Goal: Task Accomplishment & Management: Manage account settings

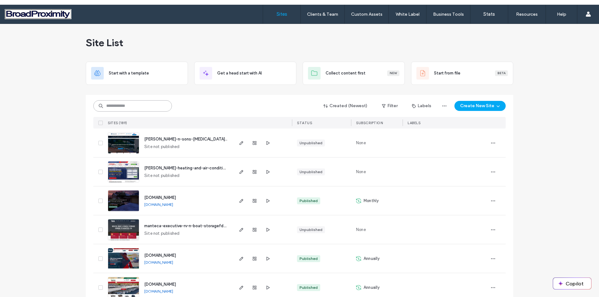
click at [115, 105] on input at bounding box center [132, 105] width 79 height 11
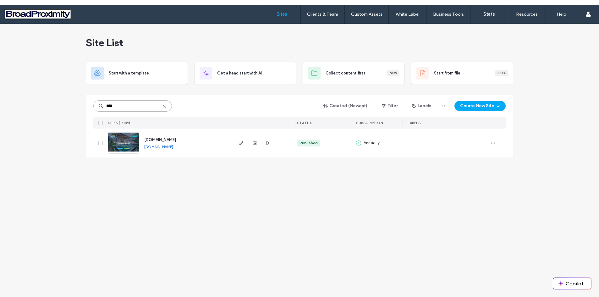
type input "****"
click at [117, 140] on img at bounding box center [123, 154] width 31 height 43
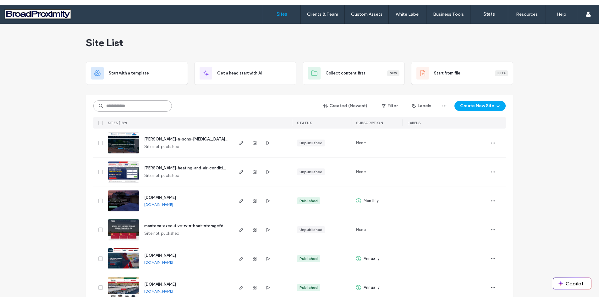
click at [128, 106] on input at bounding box center [132, 105] width 79 height 11
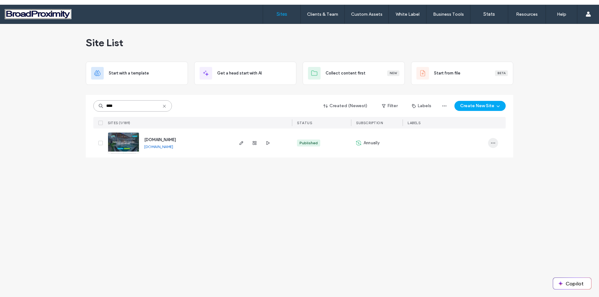
type input "****"
click at [493, 143] on use "button" at bounding box center [493, 143] width 4 height 1
click at [132, 142] on img at bounding box center [123, 154] width 31 height 43
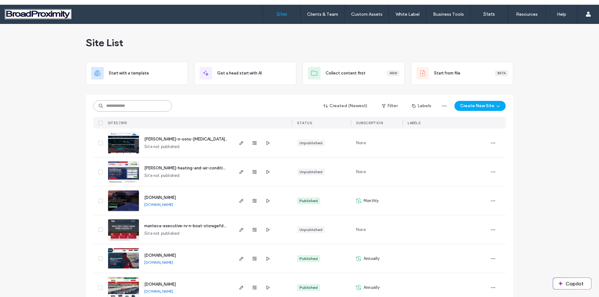
click at [115, 104] on input at bounding box center [132, 105] width 79 height 11
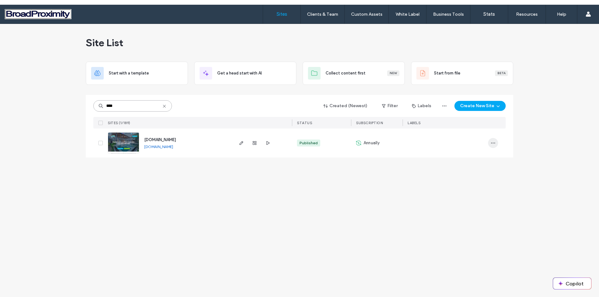
type input "****"
click at [493, 143] on use "button" at bounding box center [493, 143] width 4 height 1
click at [468, 216] on span "Site Dashboard" at bounding box center [468, 219] width 29 height 6
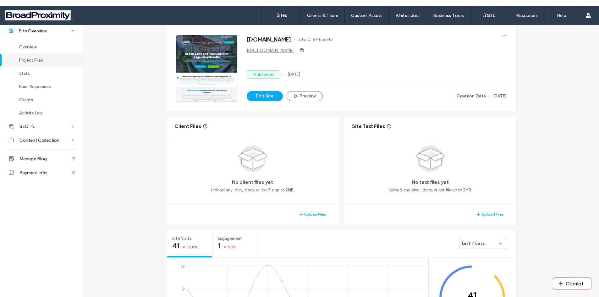
scroll to position [157, 0]
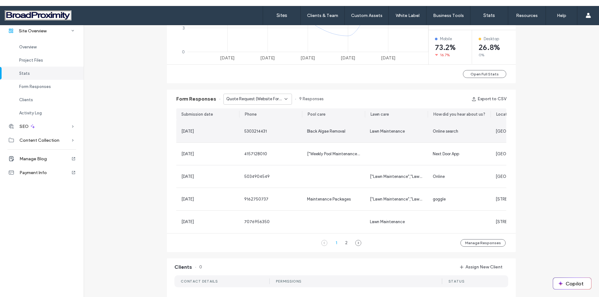
scroll to position [346, 0]
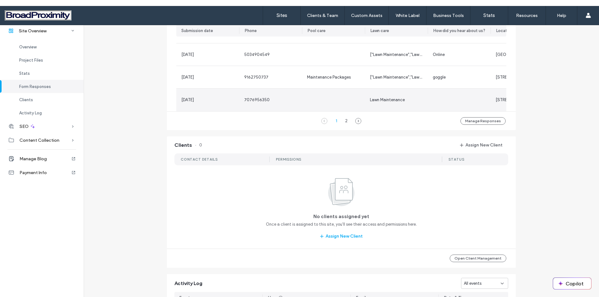
scroll to position [471, 0]
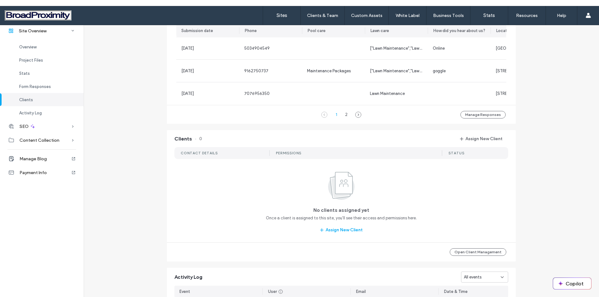
scroll to position [377, 0]
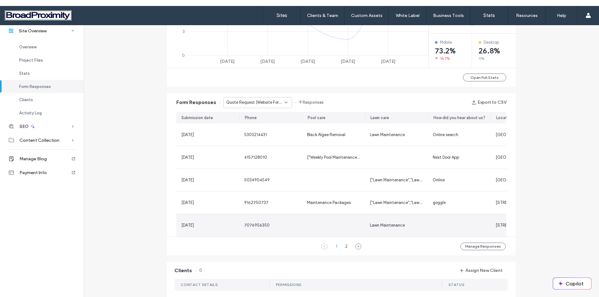
scroll to position [314, 0]
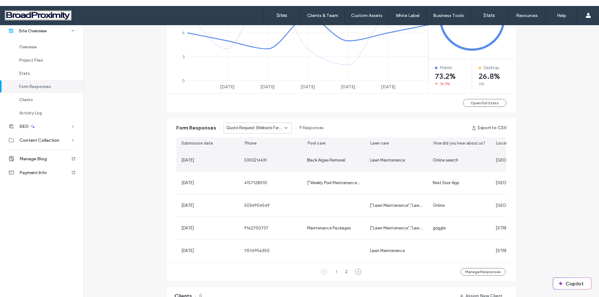
click at [319, 160] on span "Black Algae Removal" at bounding box center [326, 160] width 38 height 5
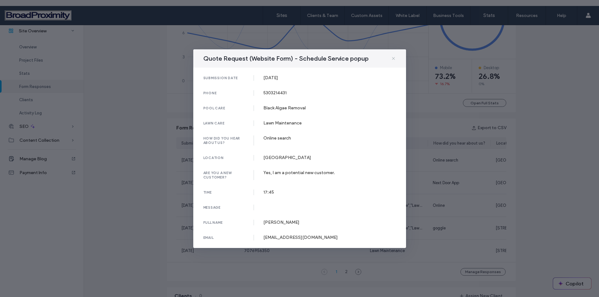
click at [391, 58] on icon at bounding box center [393, 58] width 5 height 5
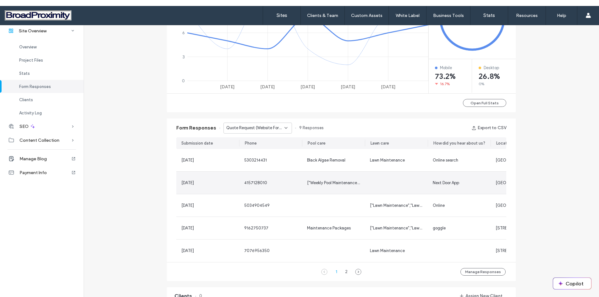
click at [274, 184] on div "4157128010" at bounding box center [270, 183] width 53 height 6
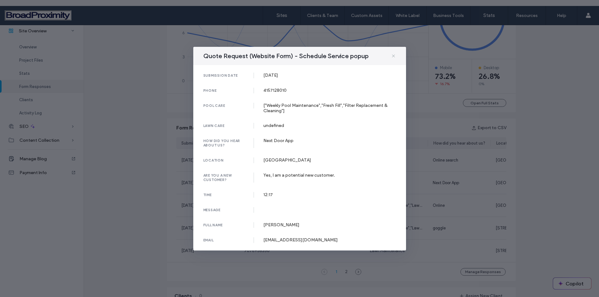
click at [392, 56] on icon at bounding box center [393, 55] width 5 height 5
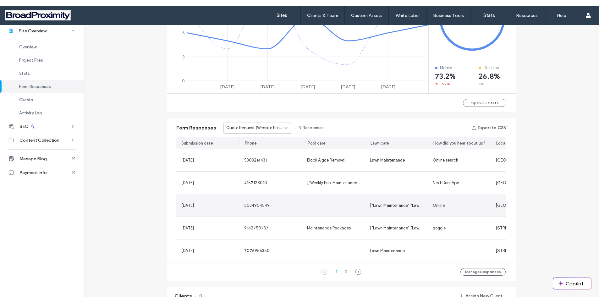
click at [322, 207] on div at bounding box center [333, 205] width 63 height 22
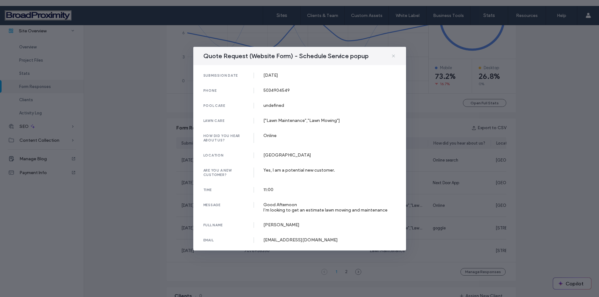
click at [391, 57] on icon at bounding box center [393, 55] width 5 height 5
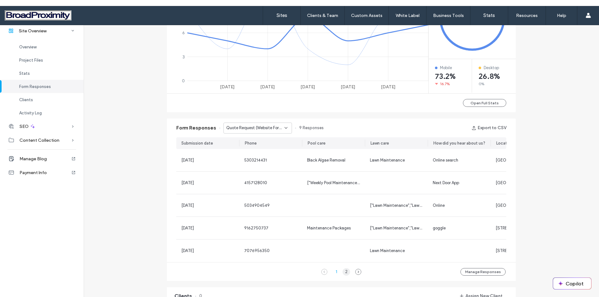
click at [344, 273] on div "2" at bounding box center [347, 272] width 8 height 8
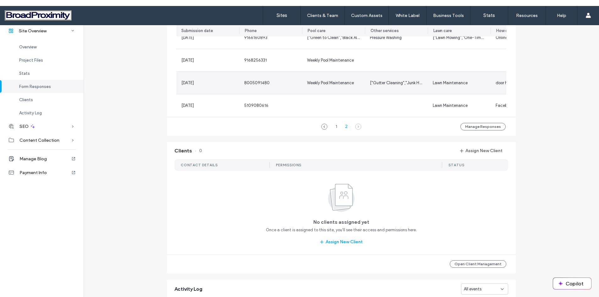
scroll to position [440, 0]
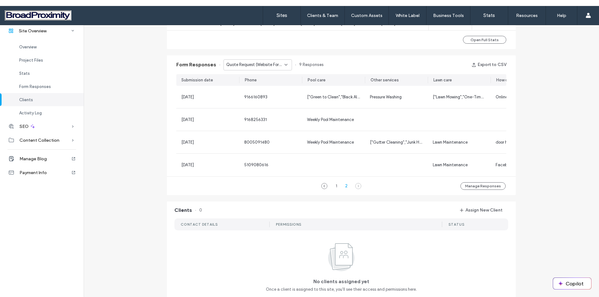
scroll to position [377, 0]
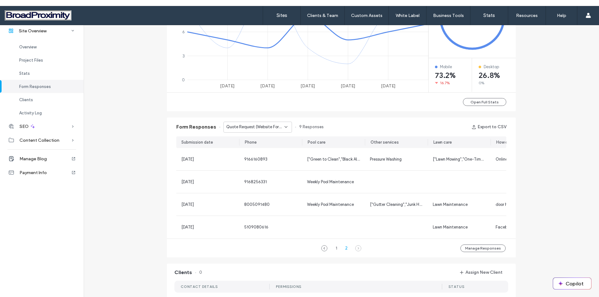
scroll to position [314, 0]
click at [335, 251] on div "1" at bounding box center [336, 249] width 8 height 8
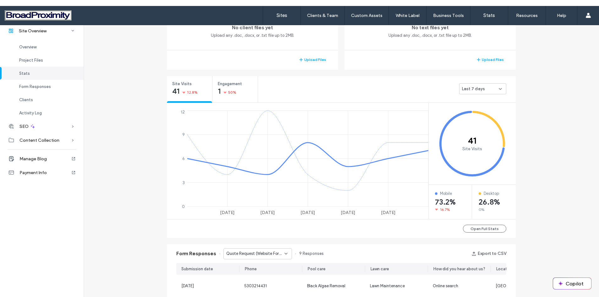
scroll to position [61, 0]
